Goal: Find specific page/section: Find specific page/section

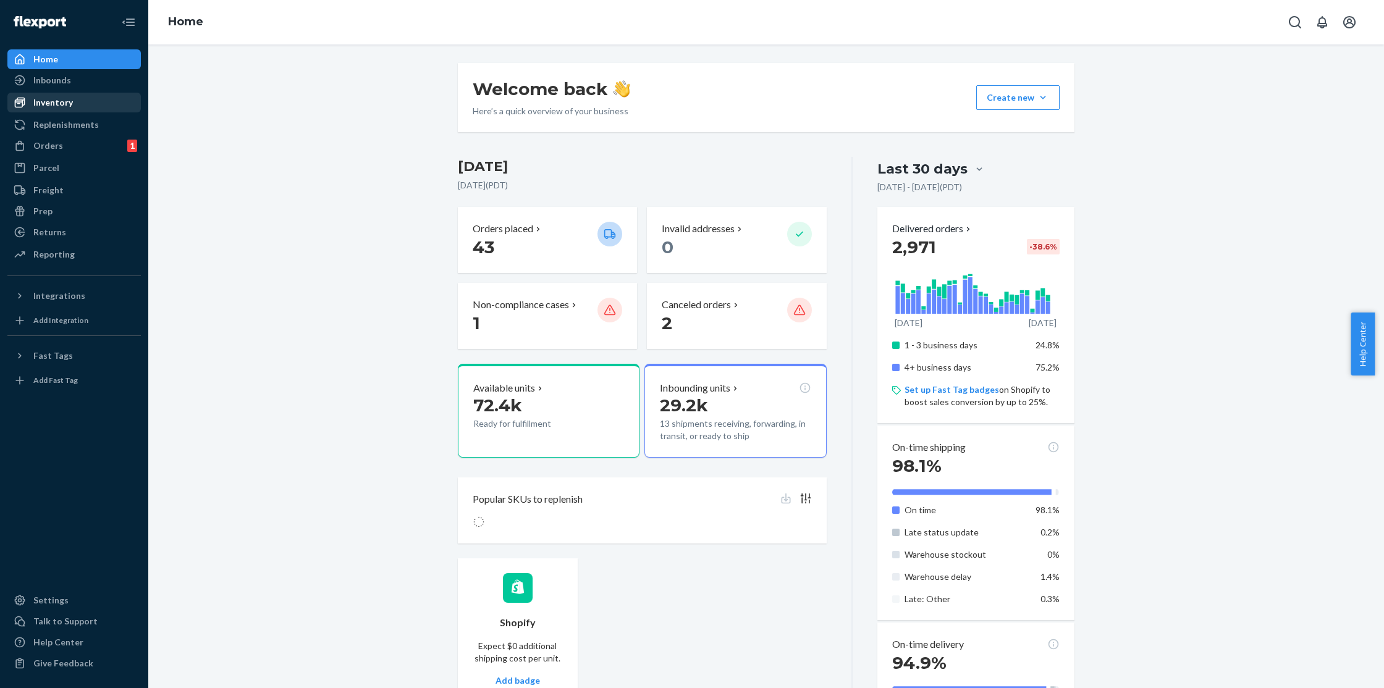
click at [38, 108] on div "Inventory" at bounding box center [53, 102] width 40 height 12
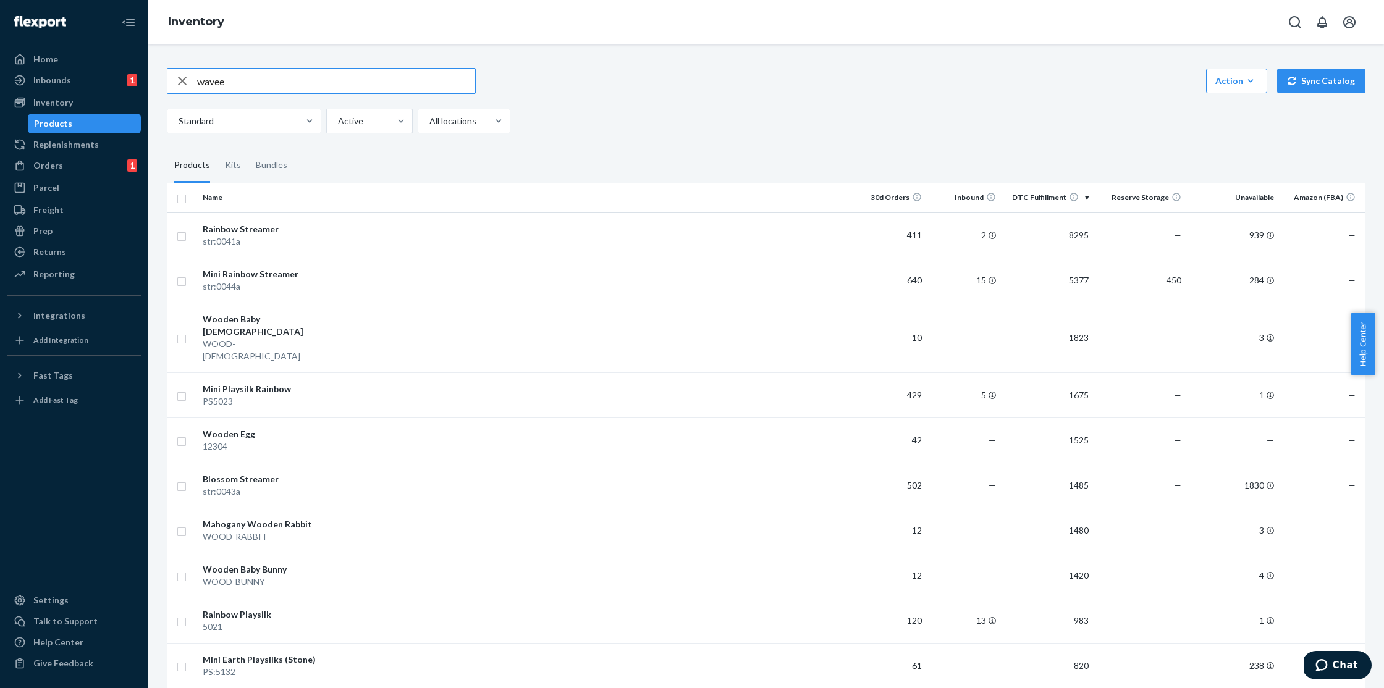
type input "wavee"
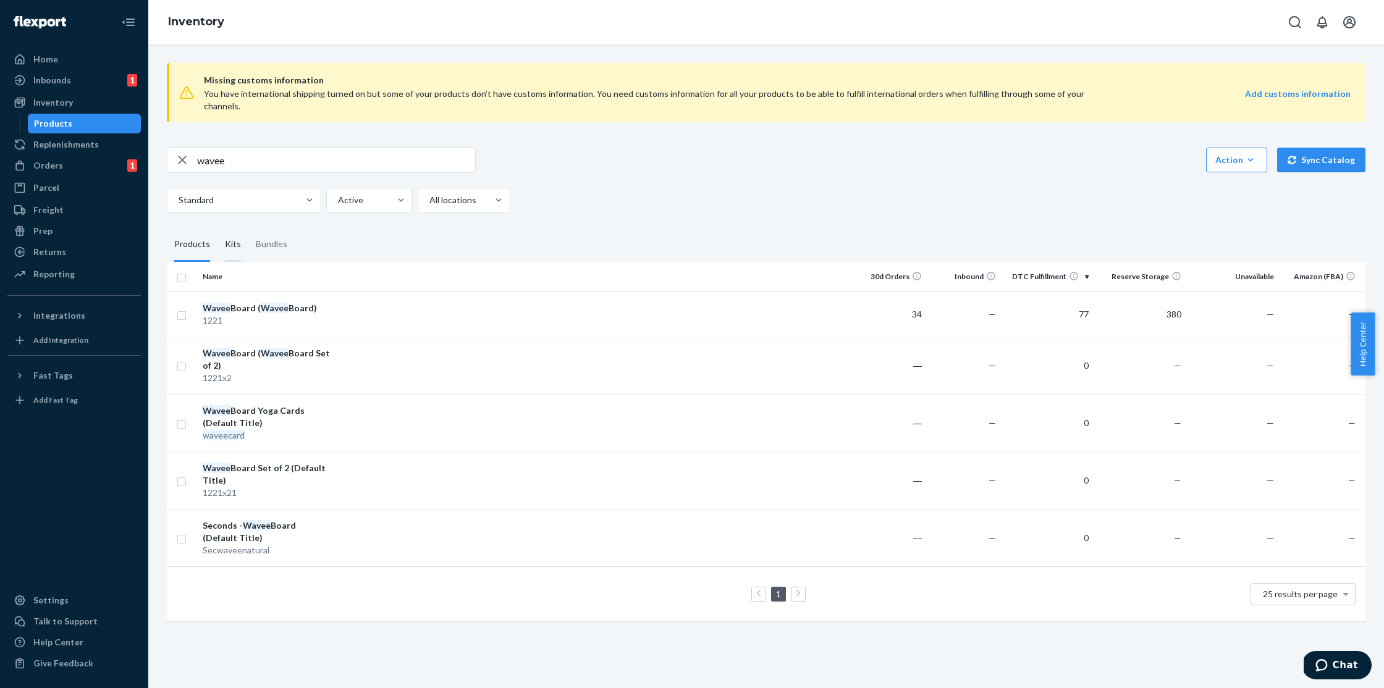
click at [225, 234] on div "Kits" at bounding box center [233, 244] width 16 height 35
click at [217, 227] on input "Kits" at bounding box center [217, 227] width 0 height 0
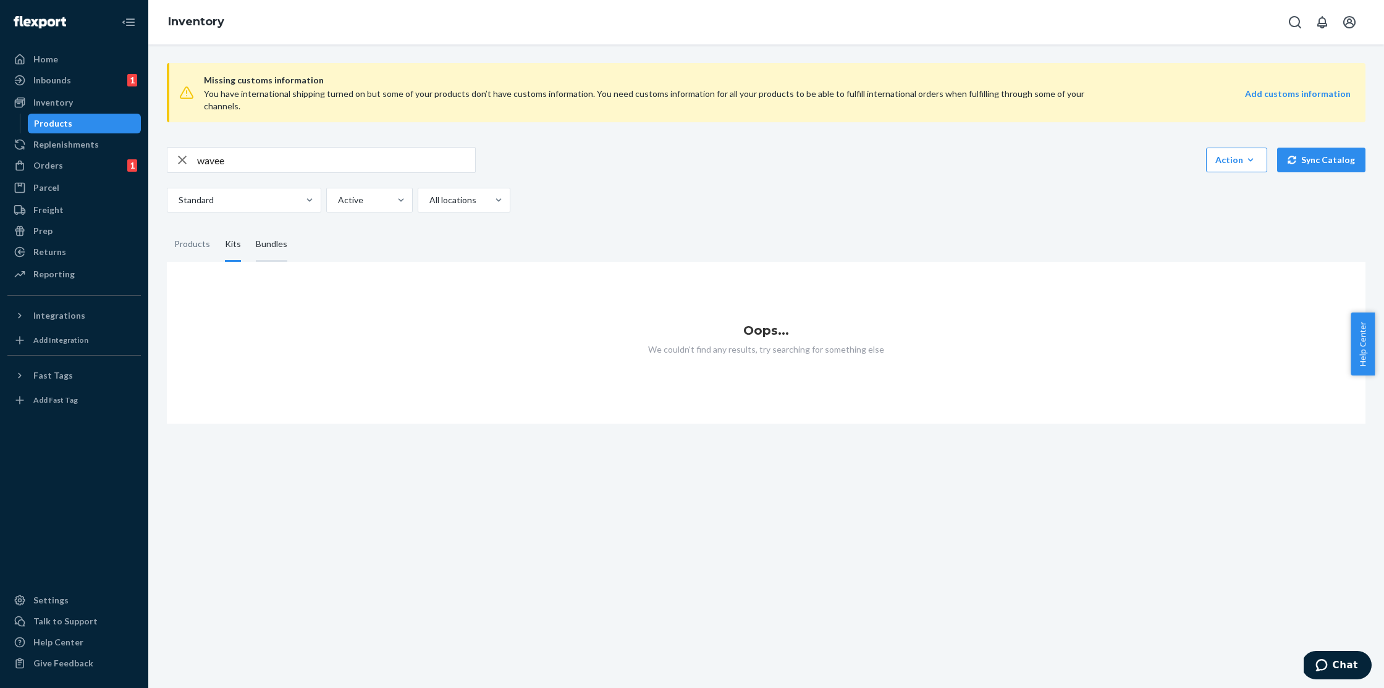
click at [284, 232] on div "Bundles" at bounding box center [271, 244] width 46 height 35
click at [248, 227] on input "Bundles" at bounding box center [248, 227] width 0 height 0
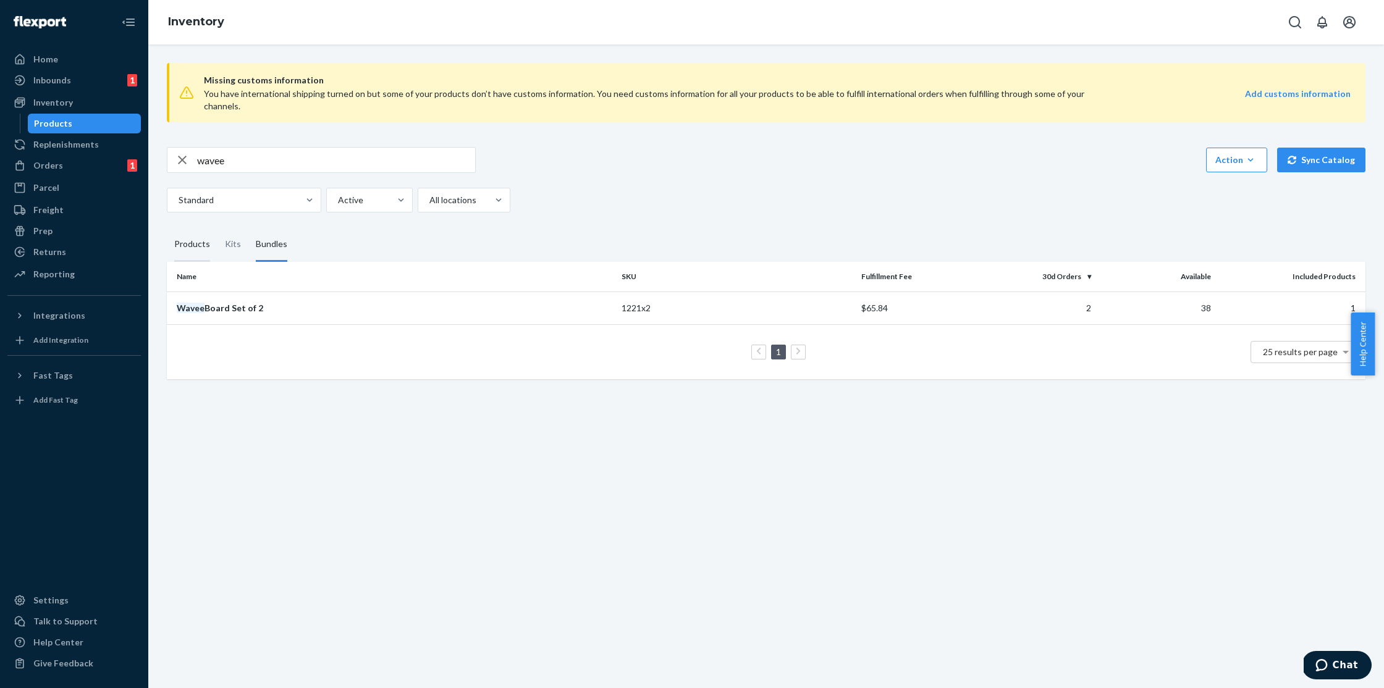
click at [198, 236] on div "Products" at bounding box center [192, 244] width 36 height 35
click at [167, 227] on input "Products" at bounding box center [167, 227] width 0 height 0
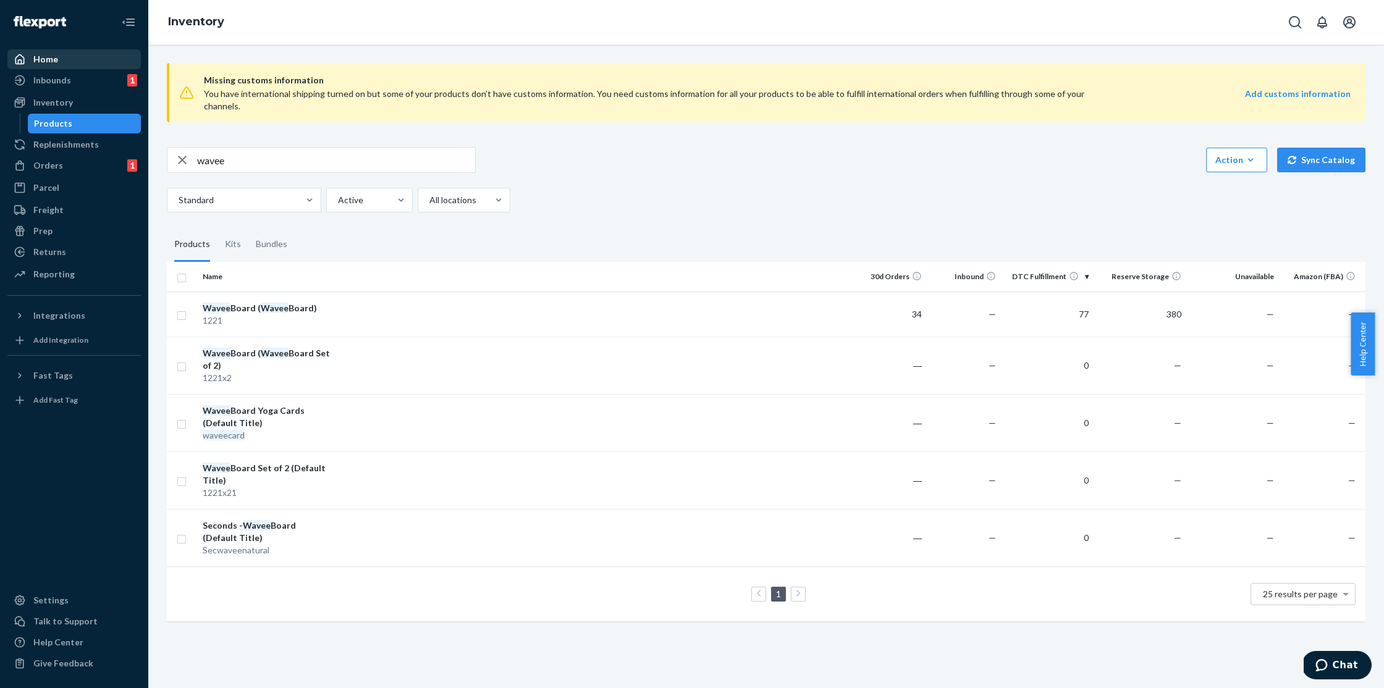
click at [64, 61] on div "Home" at bounding box center [74, 59] width 131 height 17
